Goal: Find specific page/section: Find specific page/section

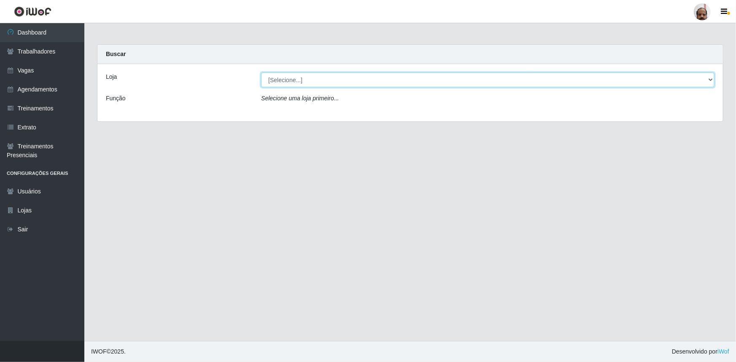
click at [708, 80] on select "[Selecione...] Mar Vermelho - Loja 05" at bounding box center [487, 80] width 453 height 15
select select "252"
click at [261, 73] on select "[Selecione...] Mar Vermelho - Loja 05" at bounding box center [487, 80] width 453 height 15
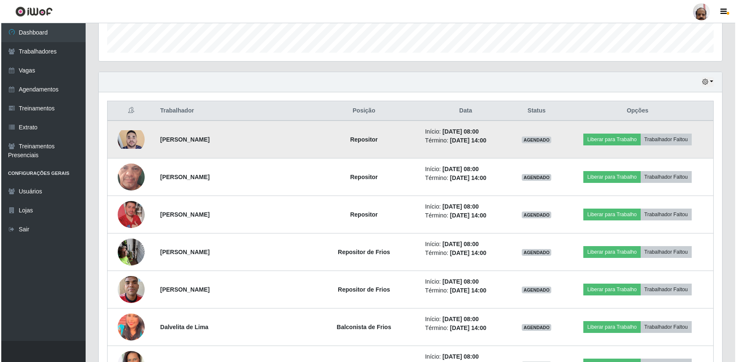
scroll to position [268, 0]
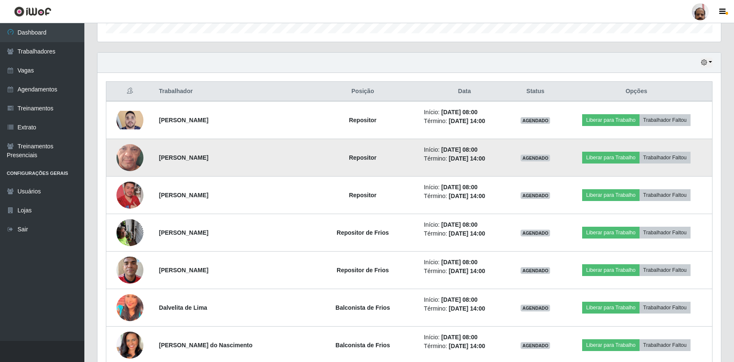
click at [122, 149] on img at bounding box center [129, 158] width 27 height 60
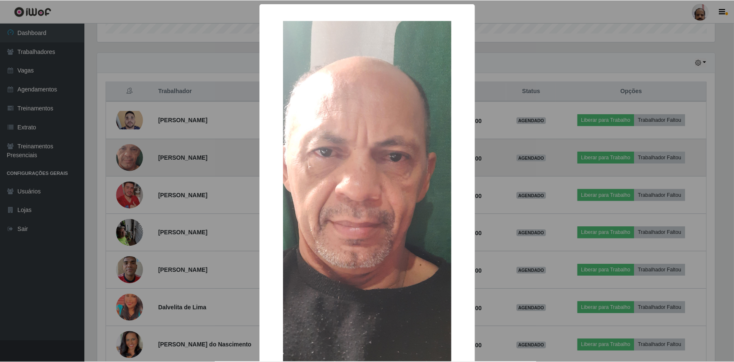
scroll to position [175, 619]
click at [122, 149] on div "× OK Cancel" at bounding box center [368, 181] width 736 height 362
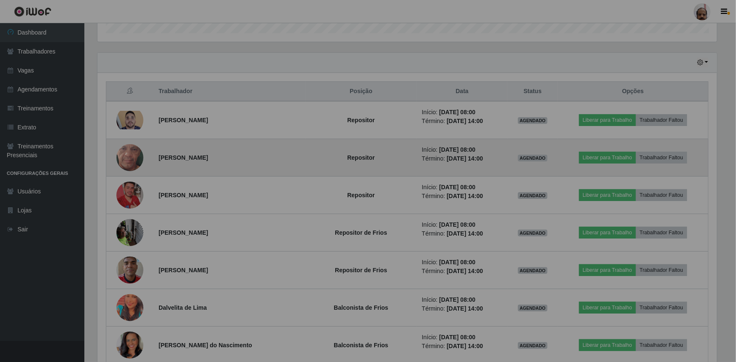
scroll to position [175, 623]
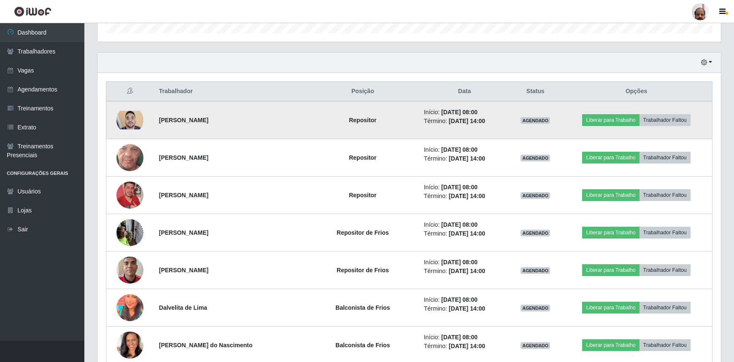
click at [127, 125] on img at bounding box center [129, 120] width 27 height 19
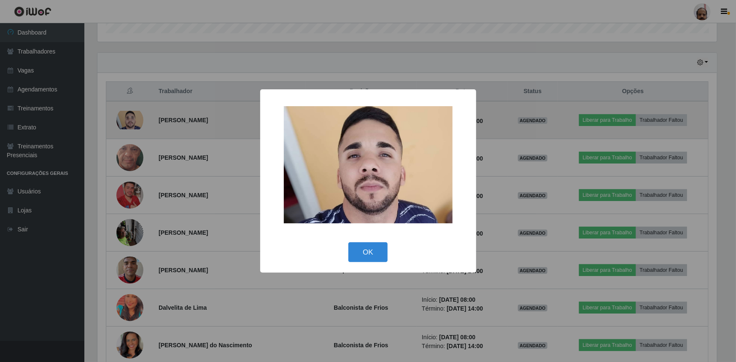
click at [127, 125] on div "× OK Cancel" at bounding box center [368, 181] width 736 height 362
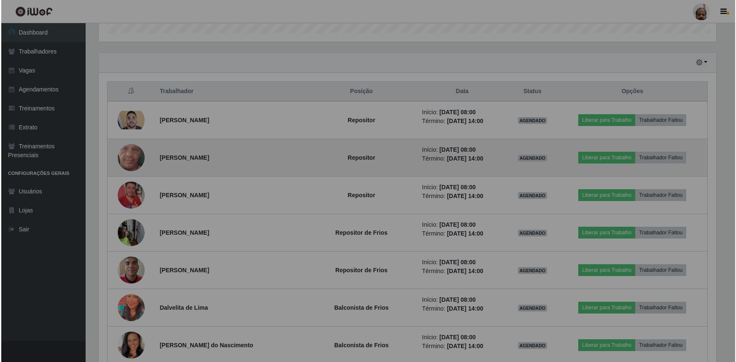
scroll to position [175, 623]
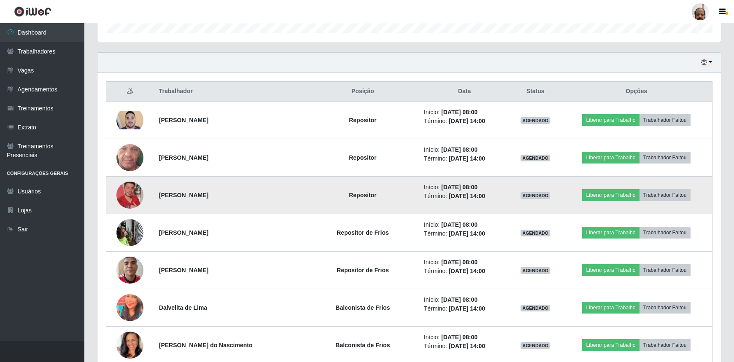
click at [125, 194] on img at bounding box center [129, 195] width 27 height 48
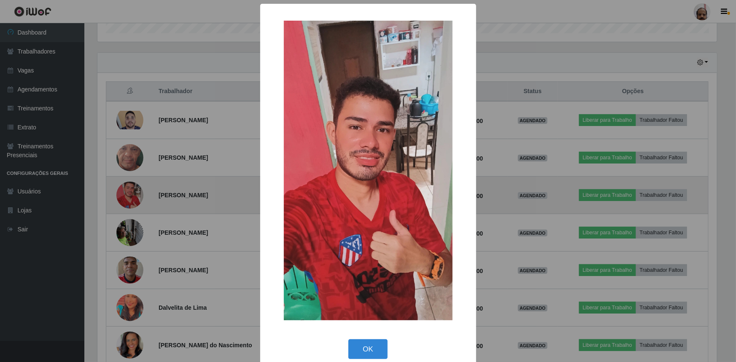
click at [125, 194] on div "× OK Cancel" at bounding box center [368, 181] width 736 height 362
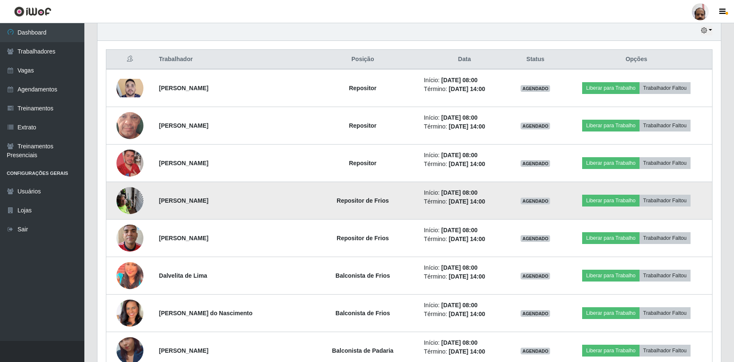
scroll to position [345, 0]
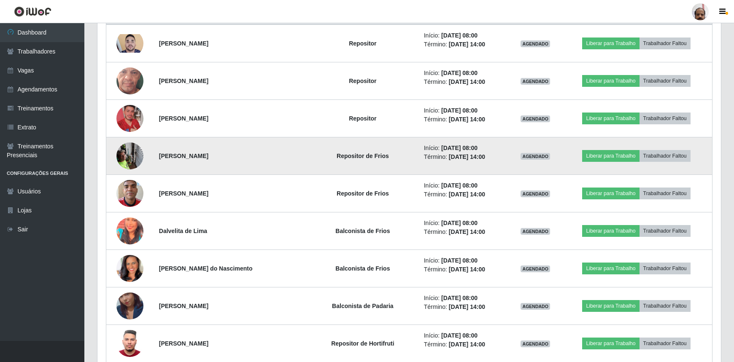
click at [129, 153] on img at bounding box center [129, 156] width 27 height 36
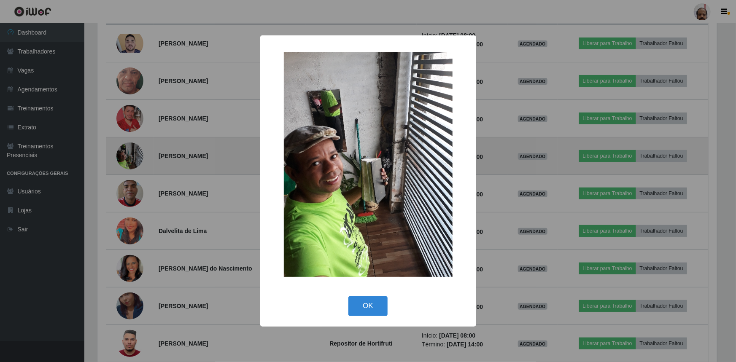
click at [129, 153] on div "× OK Cancel" at bounding box center [368, 181] width 736 height 362
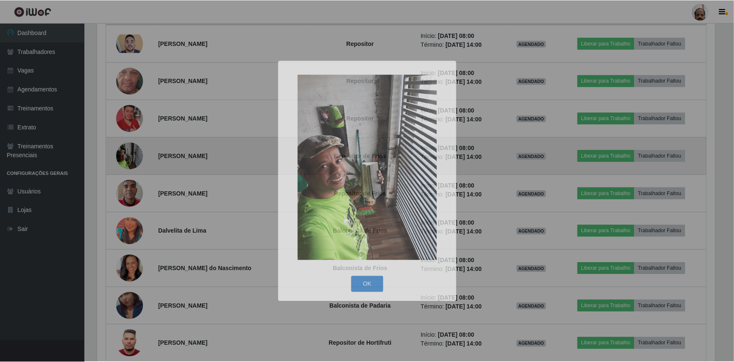
scroll to position [175, 623]
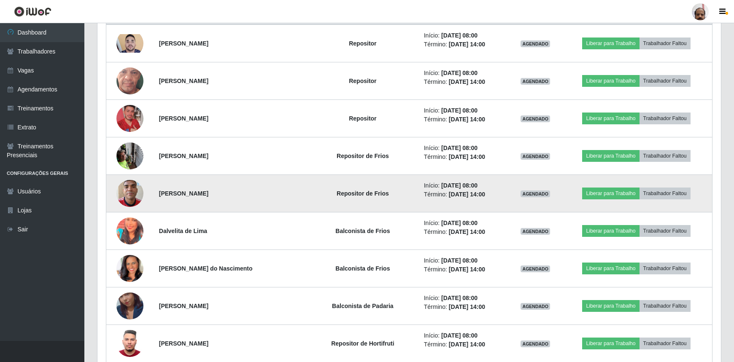
click at [129, 194] on img at bounding box center [129, 193] width 27 height 36
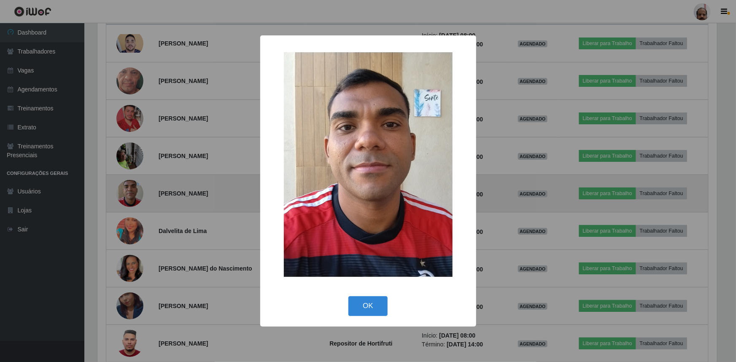
click at [129, 194] on div "× OK Cancel" at bounding box center [368, 181] width 736 height 362
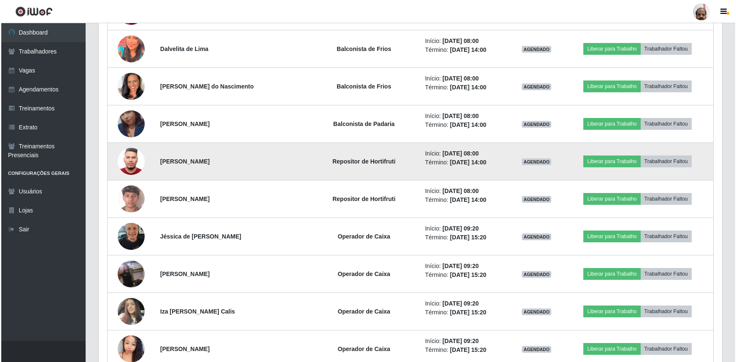
scroll to position [536, 0]
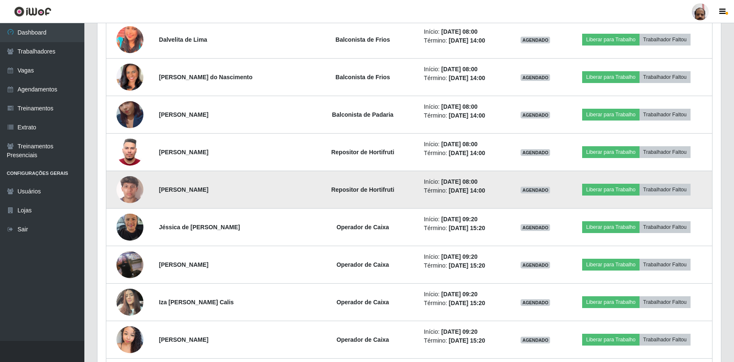
click at [137, 190] on img at bounding box center [129, 190] width 27 height 48
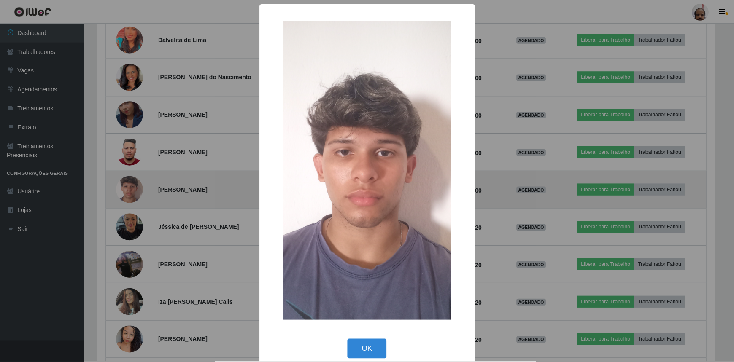
scroll to position [175, 619]
click at [137, 190] on div "× OK Cancel" at bounding box center [368, 181] width 736 height 362
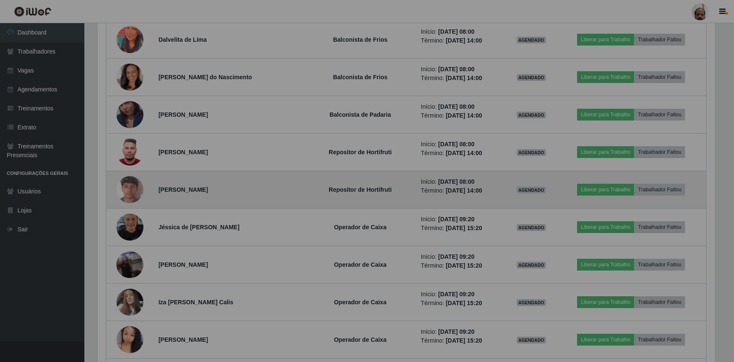
scroll to position [0, 0]
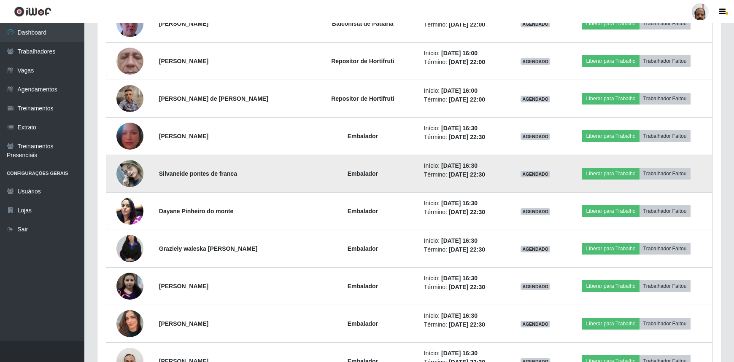
click at [133, 173] on img at bounding box center [129, 174] width 27 height 36
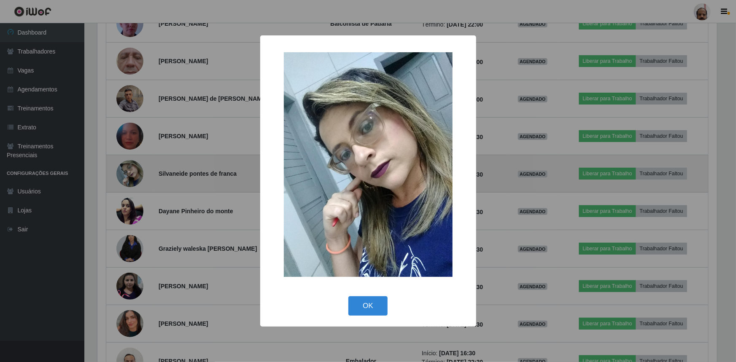
click at [133, 173] on div "× OK Cancel" at bounding box center [368, 181] width 736 height 362
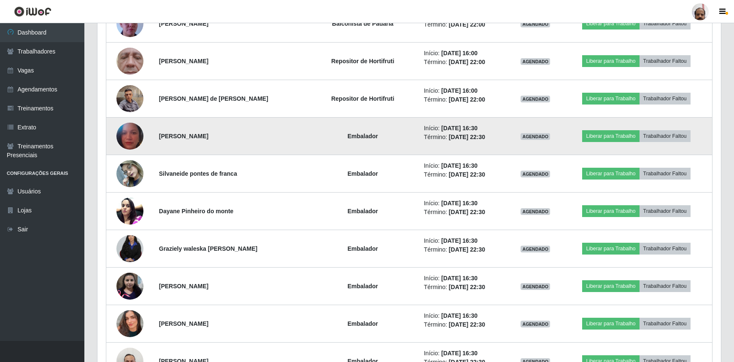
click at [124, 137] on img at bounding box center [129, 136] width 27 height 34
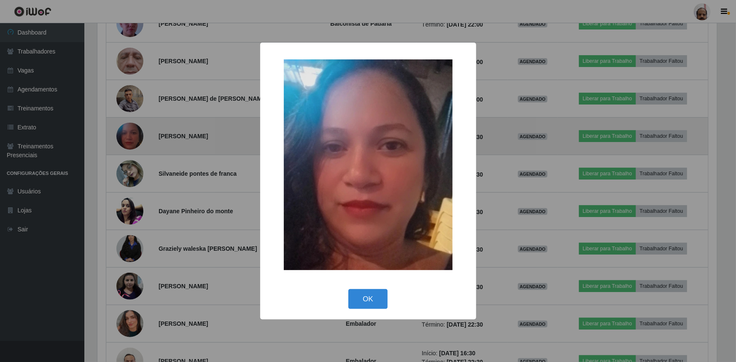
click at [124, 137] on div "× OK Cancel" at bounding box center [368, 181] width 736 height 362
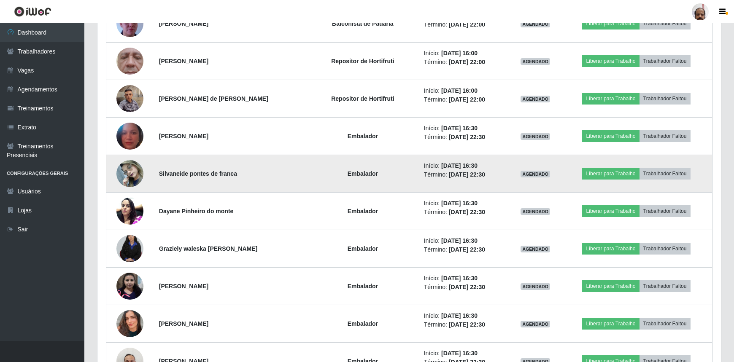
click at [126, 173] on img at bounding box center [129, 174] width 27 height 36
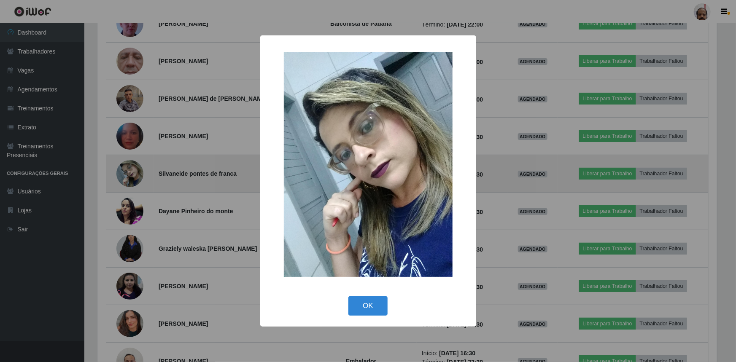
click at [126, 173] on div "× OK Cancel" at bounding box center [368, 181] width 736 height 362
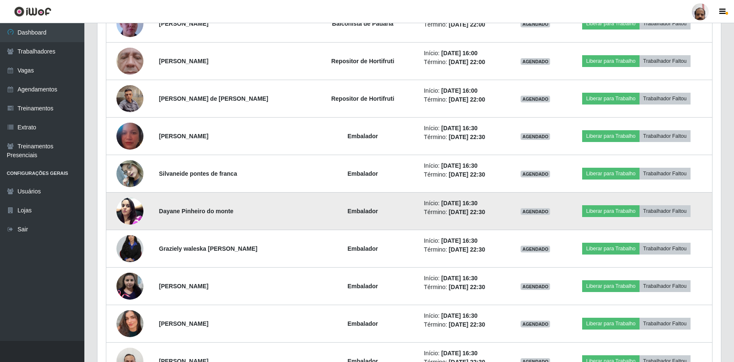
click at [123, 218] on img at bounding box center [129, 211] width 27 height 36
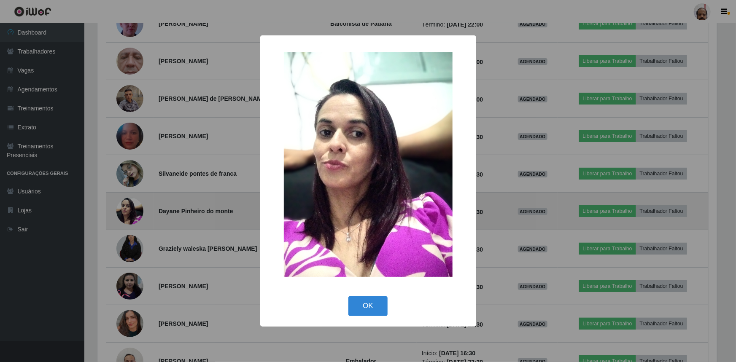
click at [123, 218] on div "× OK Cancel" at bounding box center [368, 181] width 736 height 362
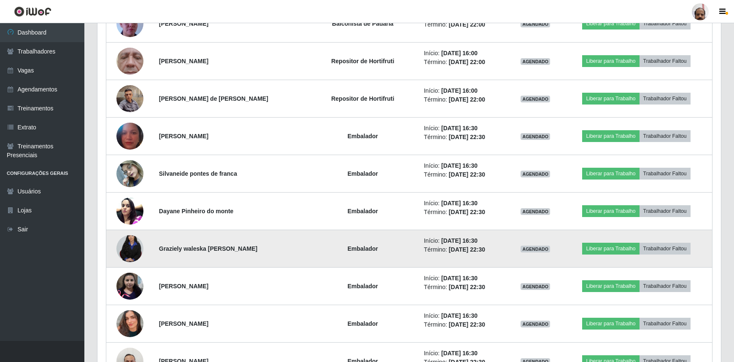
click at [127, 250] on img at bounding box center [129, 249] width 27 height 40
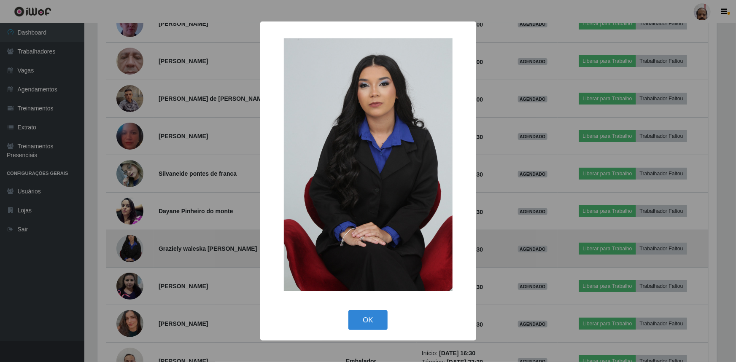
click at [127, 250] on div "× OK Cancel" at bounding box center [368, 181] width 736 height 362
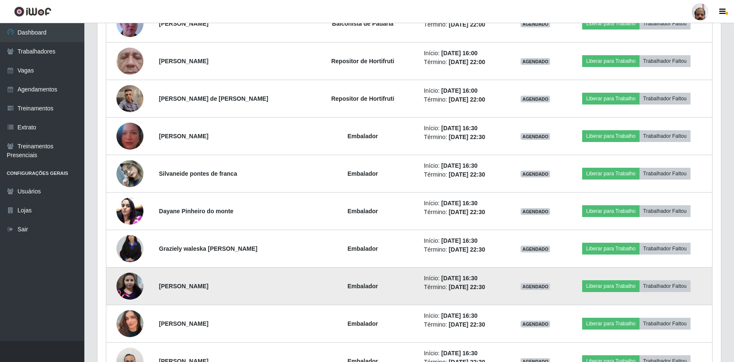
click at [131, 288] on img at bounding box center [129, 286] width 27 height 27
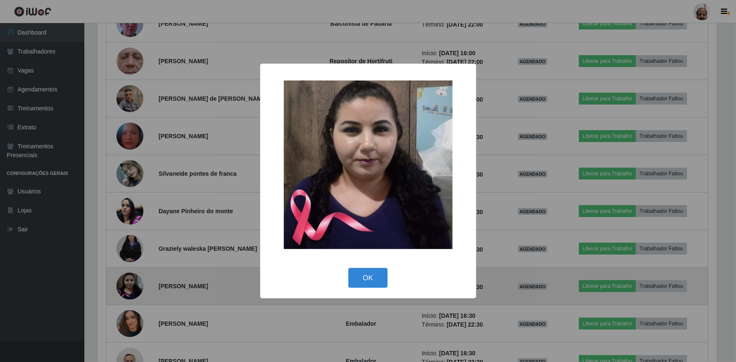
click at [131, 288] on div "× OK Cancel" at bounding box center [368, 181] width 736 height 362
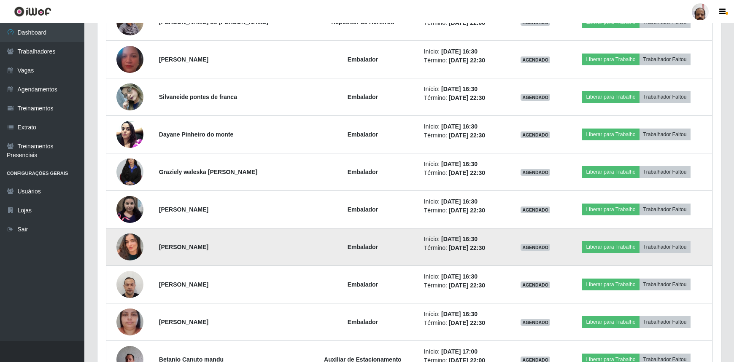
click at [131, 242] on img at bounding box center [129, 247] width 27 height 48
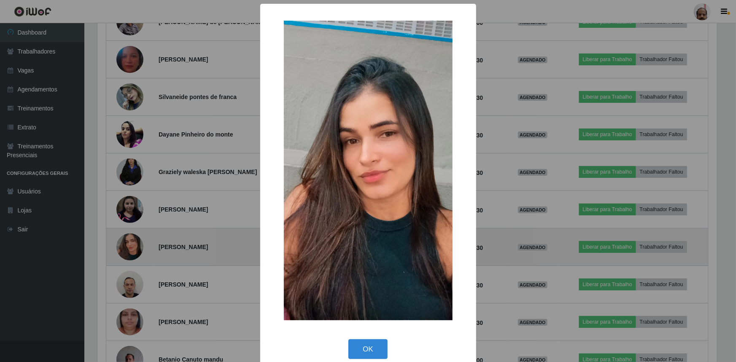
click at [131, 242] on div "× OK Cancel" at bounding box center [368, 181] width 736 height 362
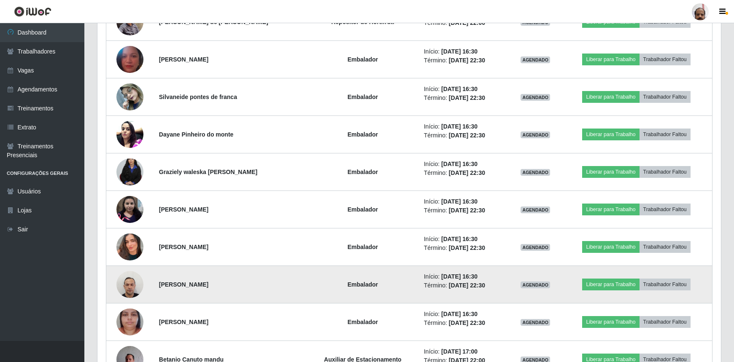
click at [127, 283] on img at bounding box center [129, 285] width 27 height 36
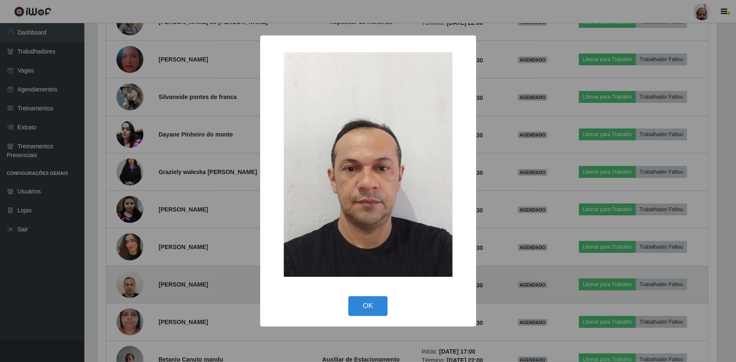
click at [127, 283] on div "× OK Cancel" at bounding box center [368, 181] width 736 height 362
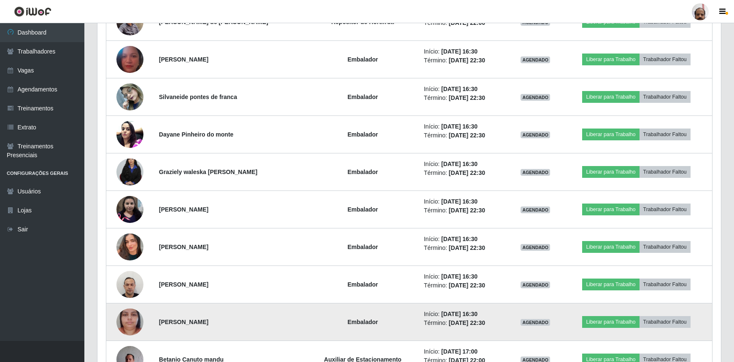
click at [123, 323] on img at bounding box center [129, 322] width 27 height 48
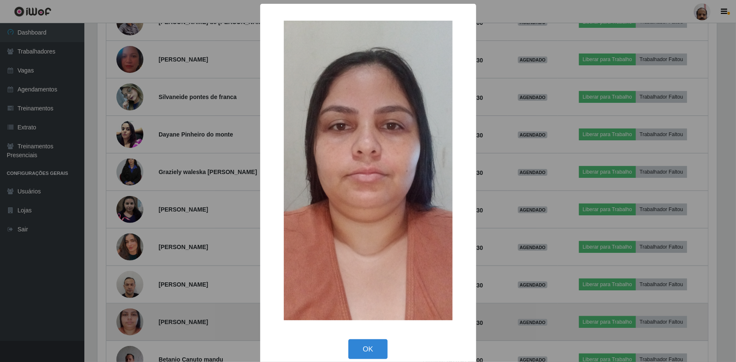
click at [123, 323] on div "× OK Cancel" at bounding box center [368, 181] width 736 height 362
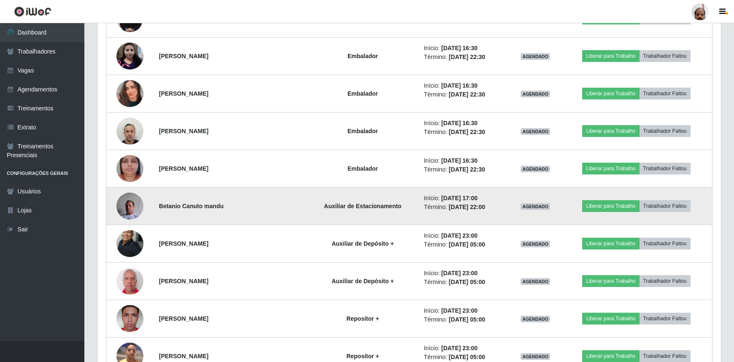
click at [122, 202] on img at bounding box center [129, 206] width 27 height 36
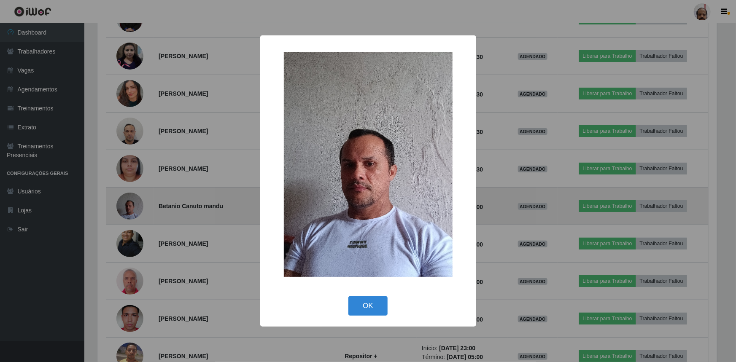
click at [122, 202] on div "× OK Cancel" at bounding box center [368, 181] width 736 height 362
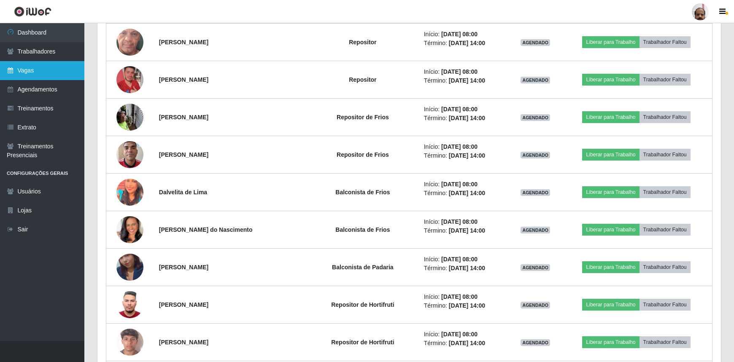
click at [34, 75] on link "Vagas" at bounding box center [42, 70] width 84 height 19
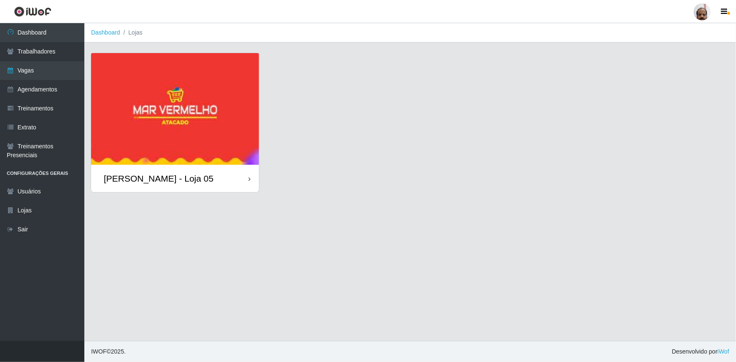
click at [148, 184] on div "[PERSON_NAME] - Loja 05" at bounding box center [159, 178] width 110 height 11
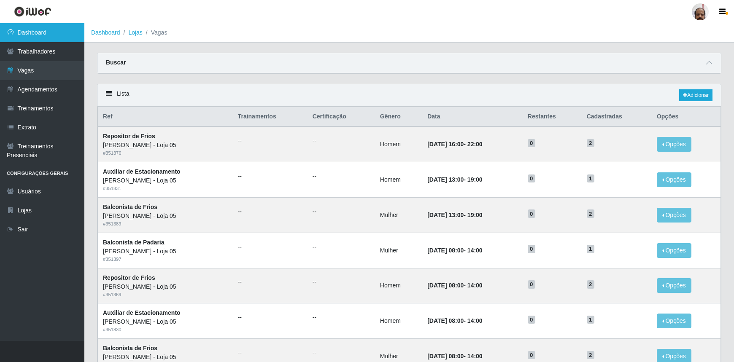
click at [38, 36] on link "Dashboard" at bounding box center [42, 32] width 84 height 19
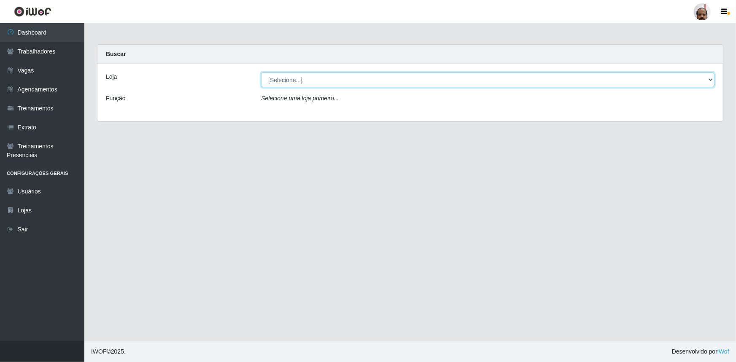
drag, startPoint x: 709, startPoint y: 80, endPoint x: 706, endPoint y: 84, distance: 4.9
click at [709, 80] on select "[Selecione...] Mar Vermelho - Loja 05" at bounding box center [487, 80] width 453 height 15
select select "252"
click at [261, 73] on select "[Selecione...] Mar Vermelho - Loja 05" at bounding box center [487, 80] width 453 height 15
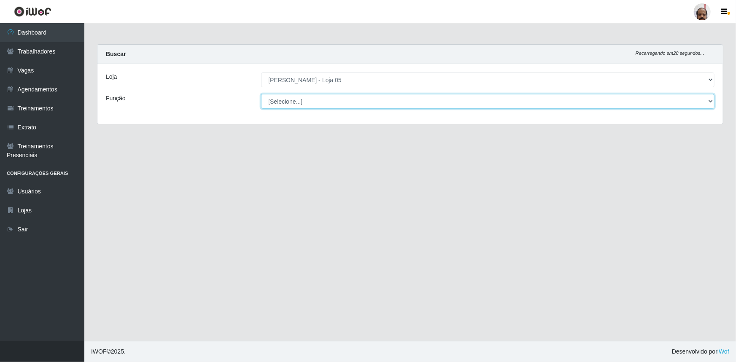
drag, startPoint x: 708, startPoint y: 101, endPoint x: 626, endPoint y: 106, distance: 82.0
click at [708, 101] on select "[Selecione...] ASG ASG + ASG ++ Auxiliar de Depósito Auxiliar de Depósito + Aux…" at bounding box center [487, 101] width 453 height 15
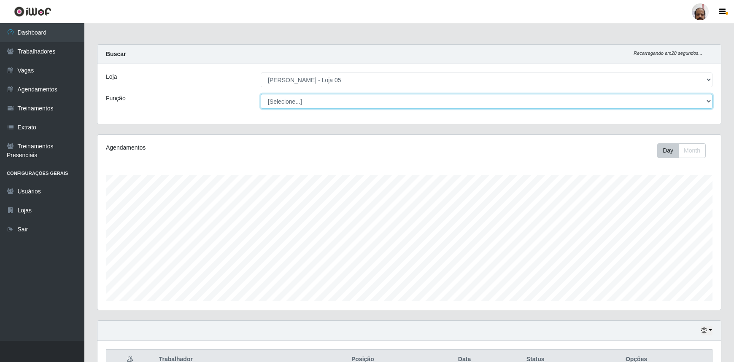
scroll to position [175, 623]
